Goal: Transaction & Acquisition: Purchase product/service

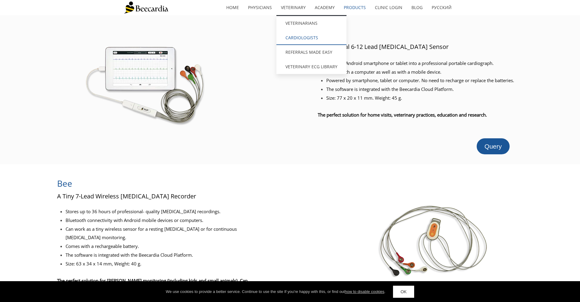
click at [293, 38] on link "Cardiologists" at bounding box center [311, 37] width 70 height 14
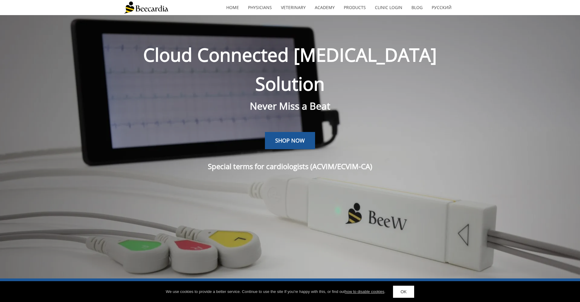
click at [287, 137] on span "SHOP NOW" at bounding box center [290, 140] width 30 height 7
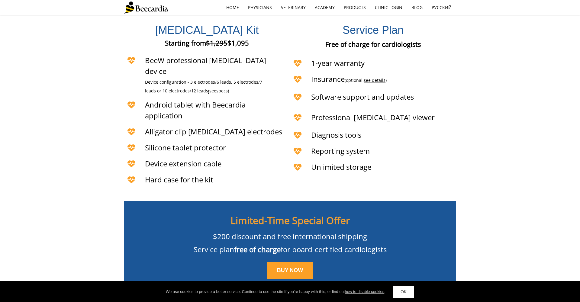
scroll to position [1431, 0]
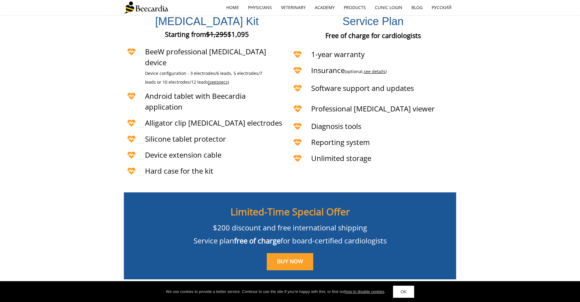
click at [299, 253] on link "BUY NOW" at bounding box center [290, 262] width 47 height 18
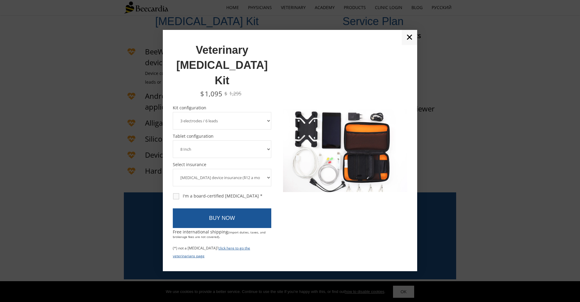
scroll to position [1433, 0]
click at [238, 193] on div "I'm a board-certified cardiologist *" at bounding box center [217, 195] width 89 height 5
click at [173, 193] on input "I'm a board-certified cardiologist *" at bounding box center [172, 193] width 0 height 0
checkbox input "true"
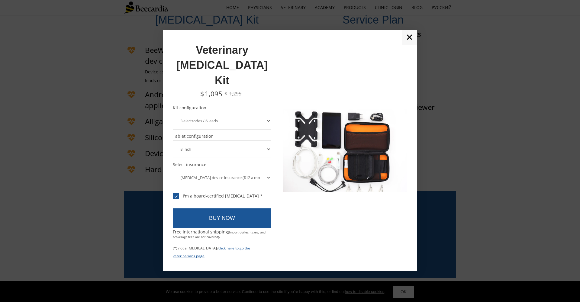
select select "10 electrodes / 12 leads"
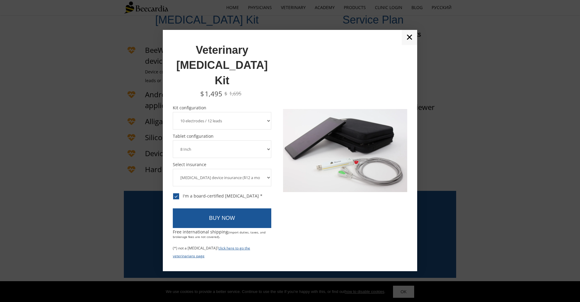
click at [411, 45] on link "✕" at bounding box center [408, 37] width 15 height 15
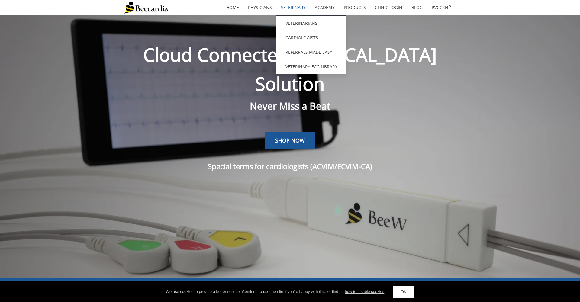
scroll to position [0, 0]
click at [301, 64] on link "Veterinary ECG Library" at bounding box center [311, 66] width 70 height 14
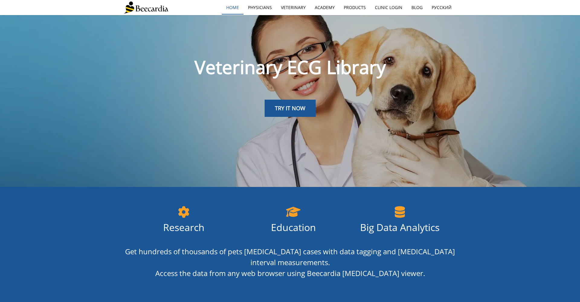
scroll to position [21, 0]
click at [259, 10] on link "Physicians" at bounding box center [259, 8] width 33 height 14
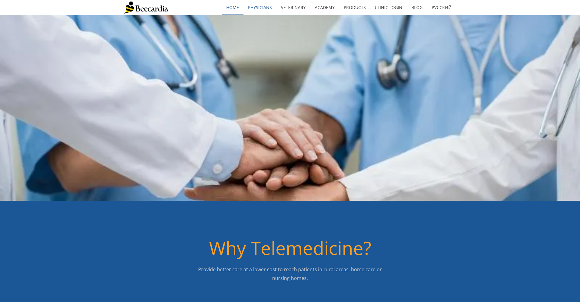
click at [228, 9] on link "home" at bounding box center [233, 8] width 22 height 14
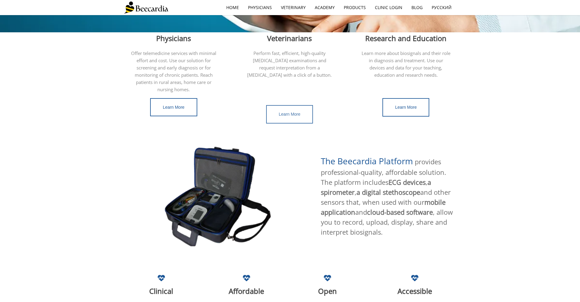
scroll to position [193, 0]
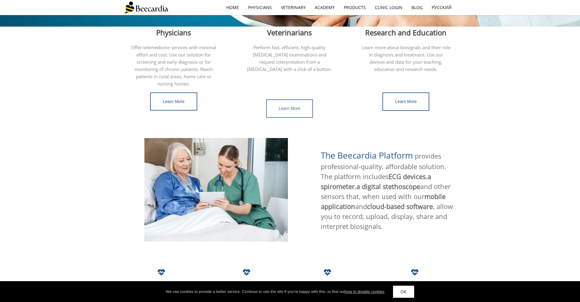
click at [289, 106] on span "Learn More" at bounding box center [290, 108] width 22 height 5
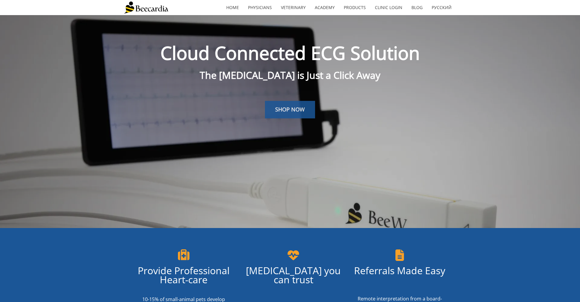
click at [278, 113] on span "SHOP NOW" at bounding box center [290, 109] width 30 height 7
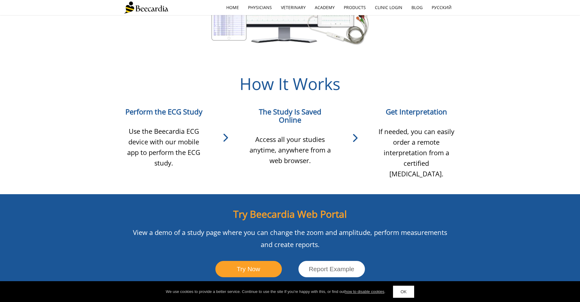
scroll to position [519, 0]
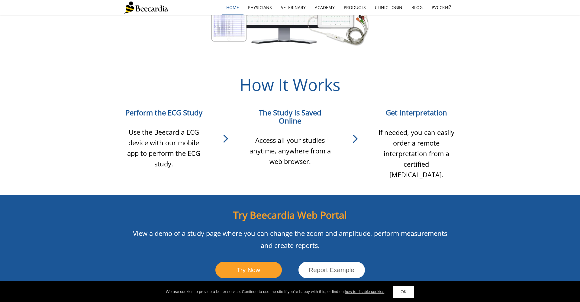
click at [235, 8] on link "home" at bounding box center [233, 8] width 22 height 14
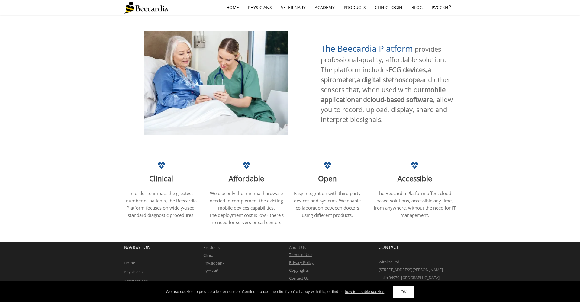
scroll to position [299, 0]
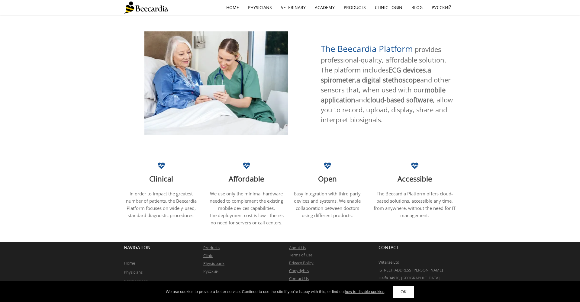
click at [401, 287] on link "OK" at bounding box center [403, 292] width 21 height 12
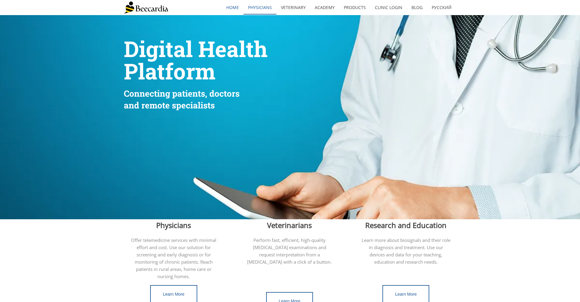
scroll to position [0, 0]
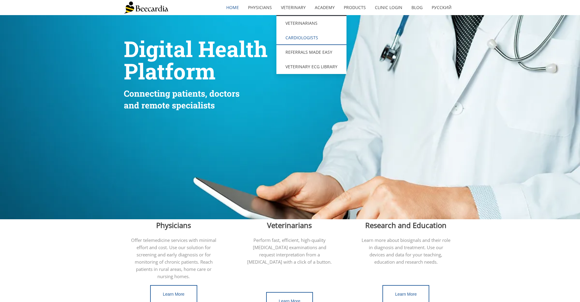
click at [302, 39] on link "Cardiologists" at bounding box center [311, 37] width 70 height 14
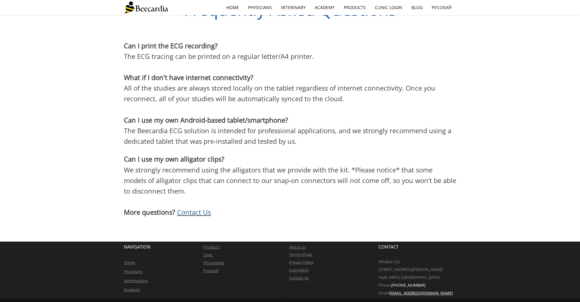
scroll to position [1655, 0]
click at [197, 208] on span "Contact Us" at bounding box center [194, 212] width 34 height 9
